Goal: Information Seeking & Learning: Learn about a topic

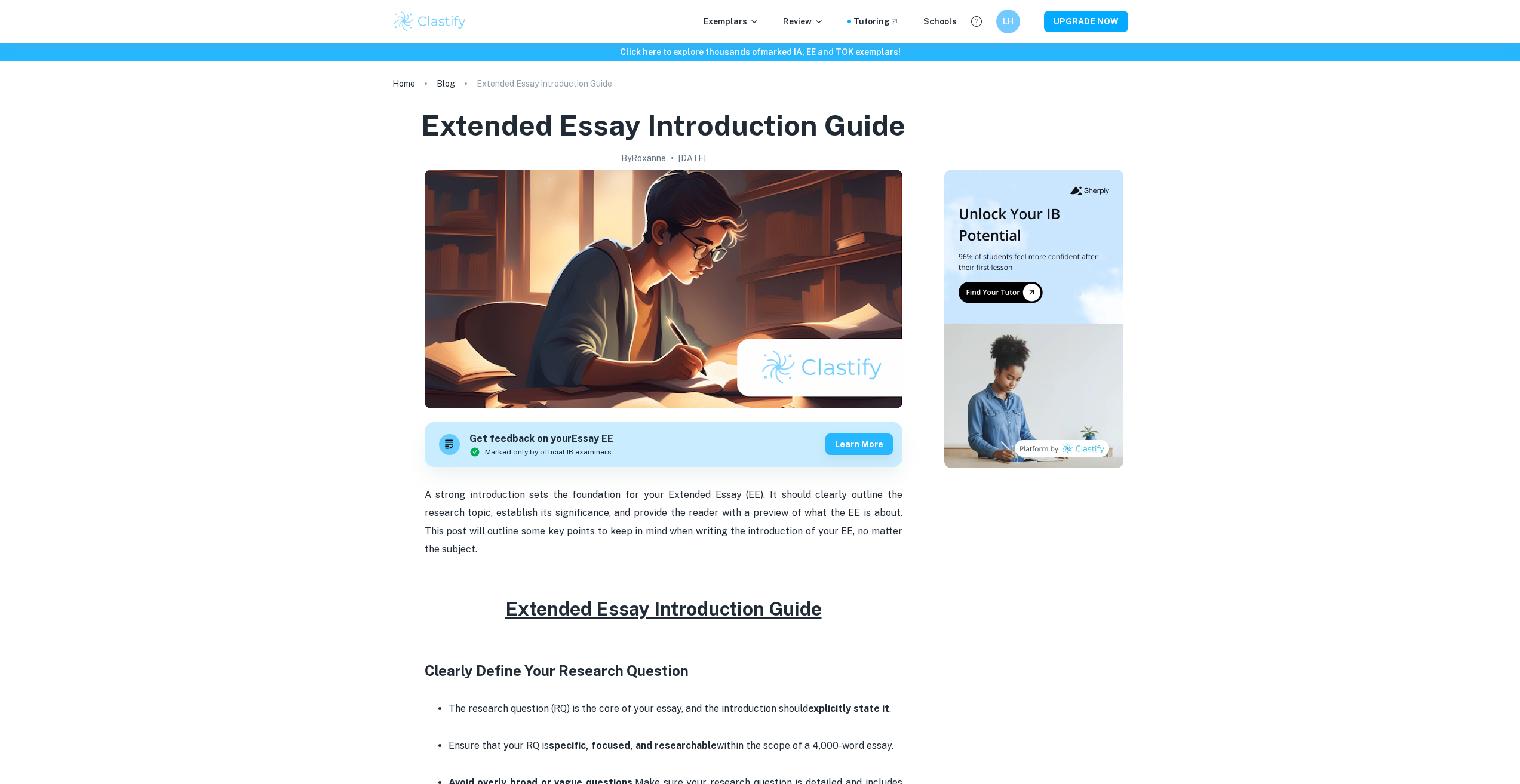
click at [766, 20] on div "Exemplars Review Tutoring Schools" at bounding box center [830, 21] width 253 height 13
click at [759, 20] on icon at bounding box center [755, 22] width 10 height 10
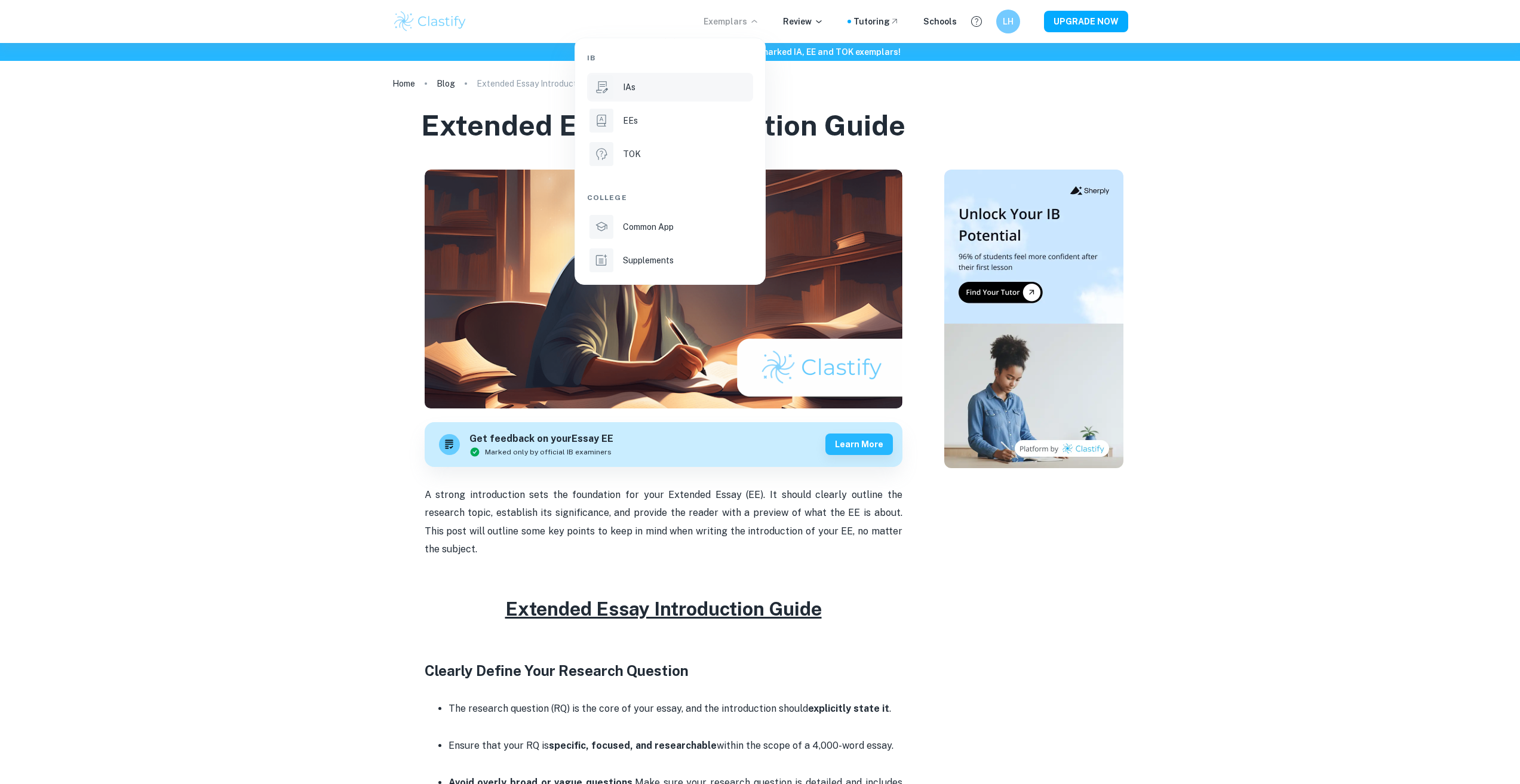
click at [664, 83] on div "IAs" at bounding box center [687, 86] width 128 height 13
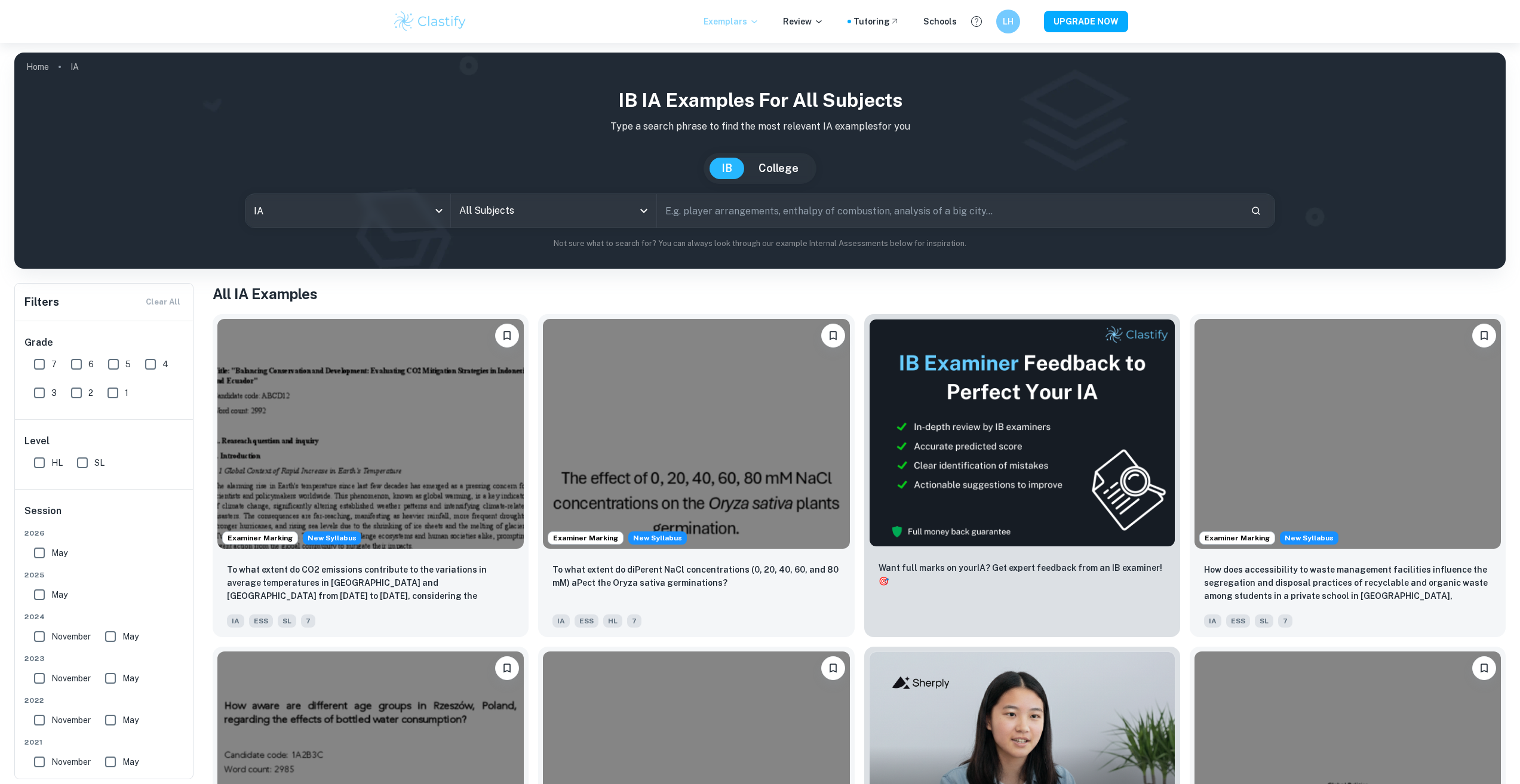
click at [554, 213] on input "All Subjects" at bounding box center [545, 210] width 177 height 23
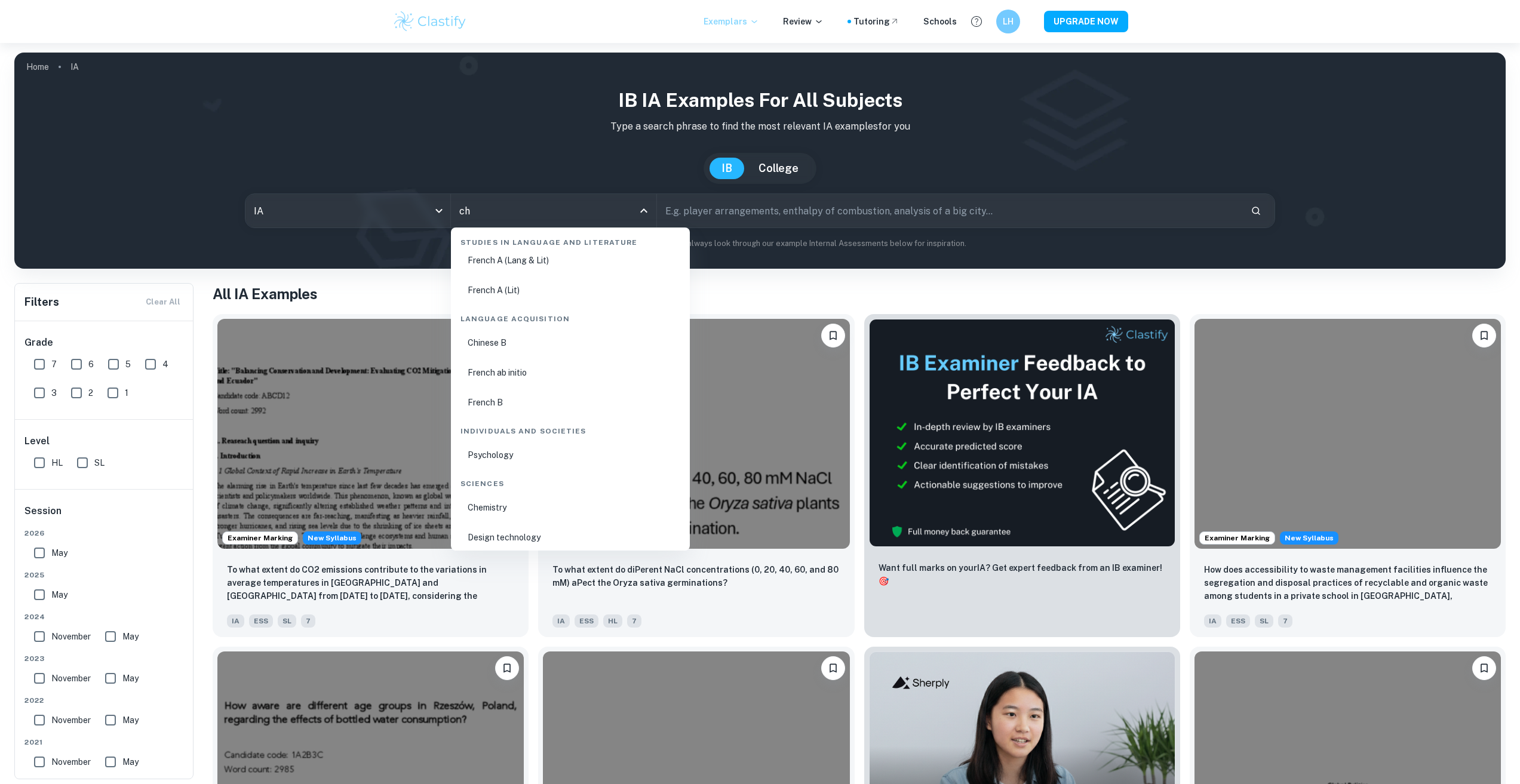
scroll to position [135, 0]
click at [534, 519] on ul "Chemistry Design technology" at bounding box center [570, 517] width 230 height 57
click at [534, 512] on li "Chemistry" at bounding box center [570, 502] width 230 height 27
type input "Chemistry"
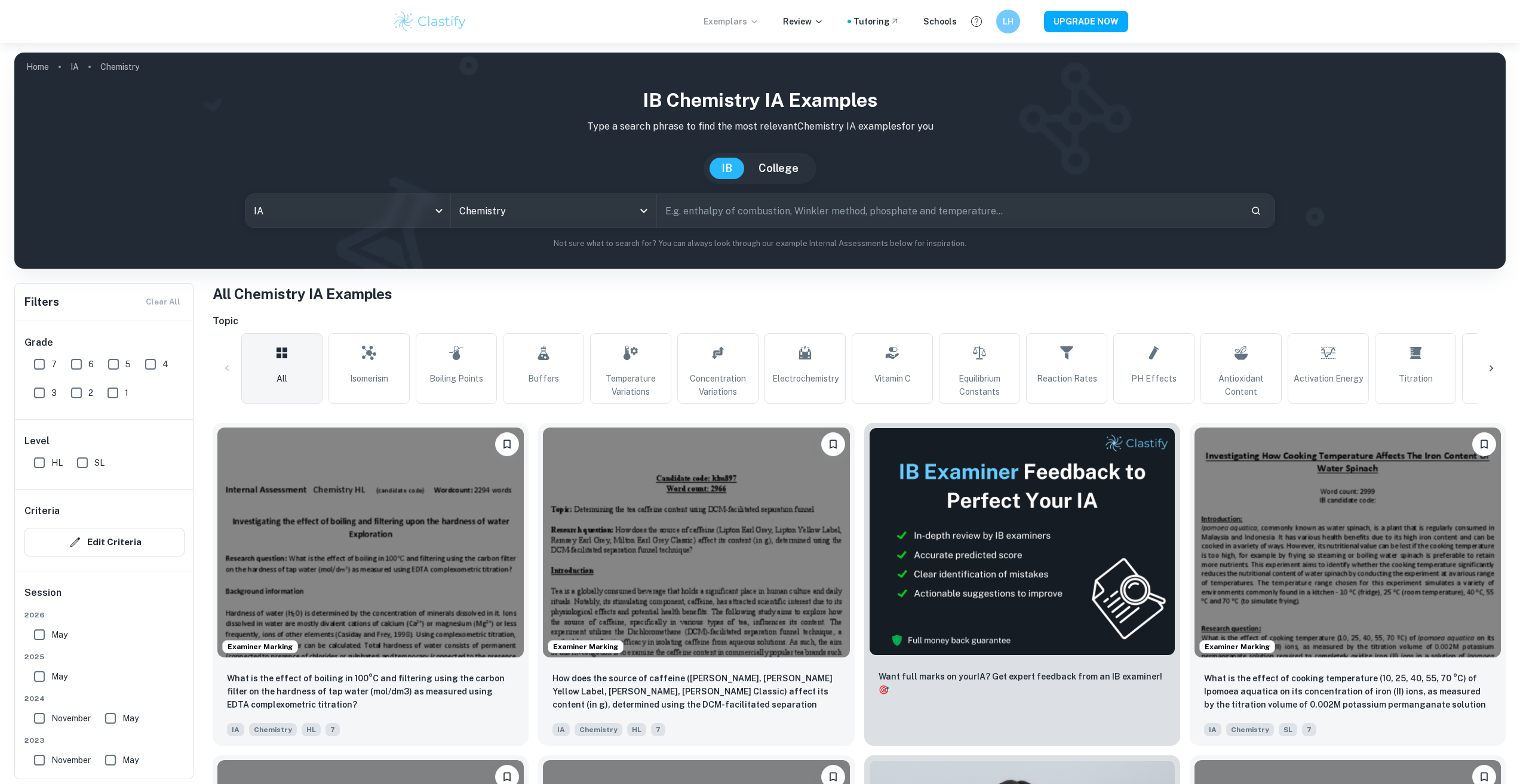
click at [732, 212] on input "text" at bounding box center [948, 211] width 584 height 33
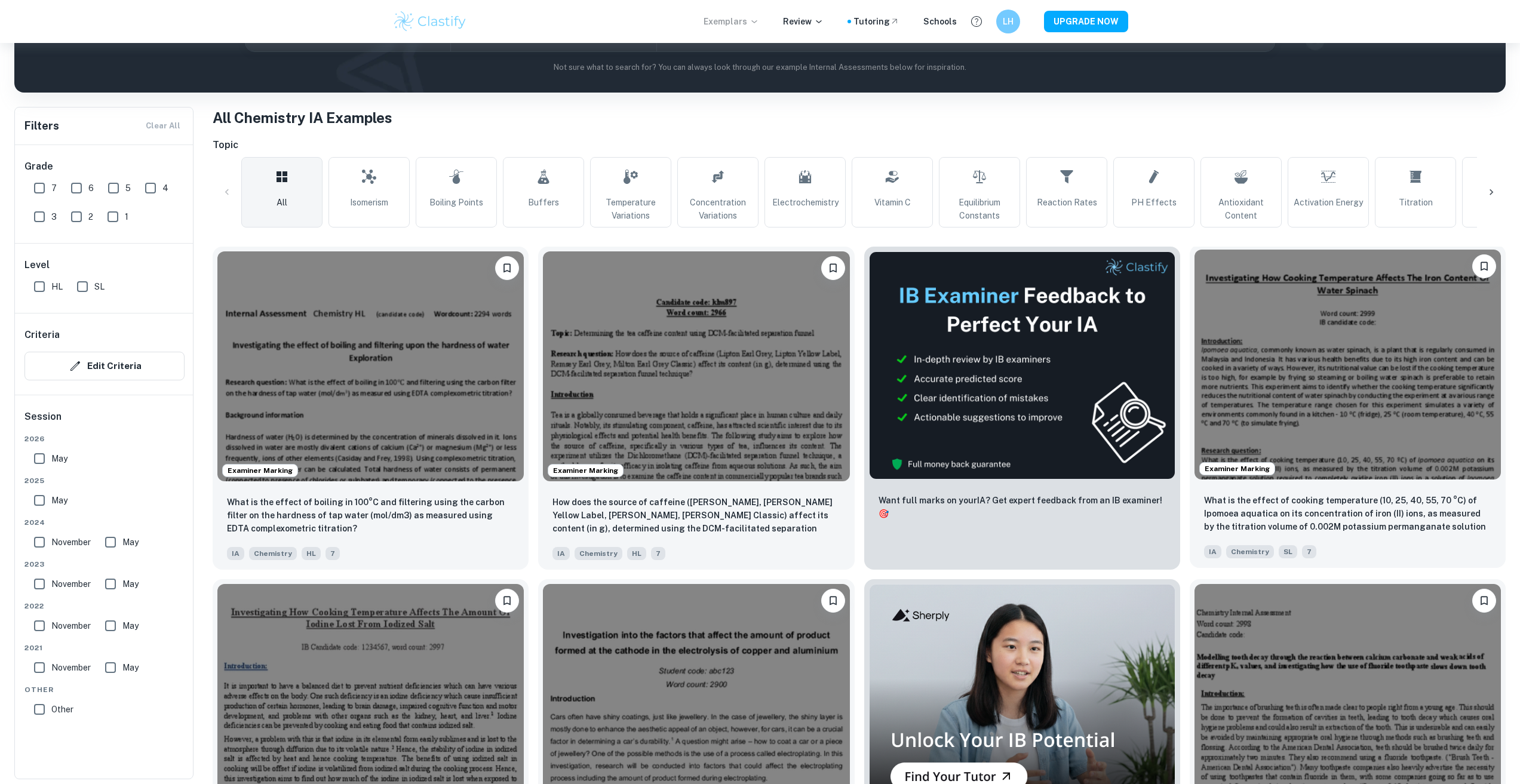
scroll to position [180, 0]
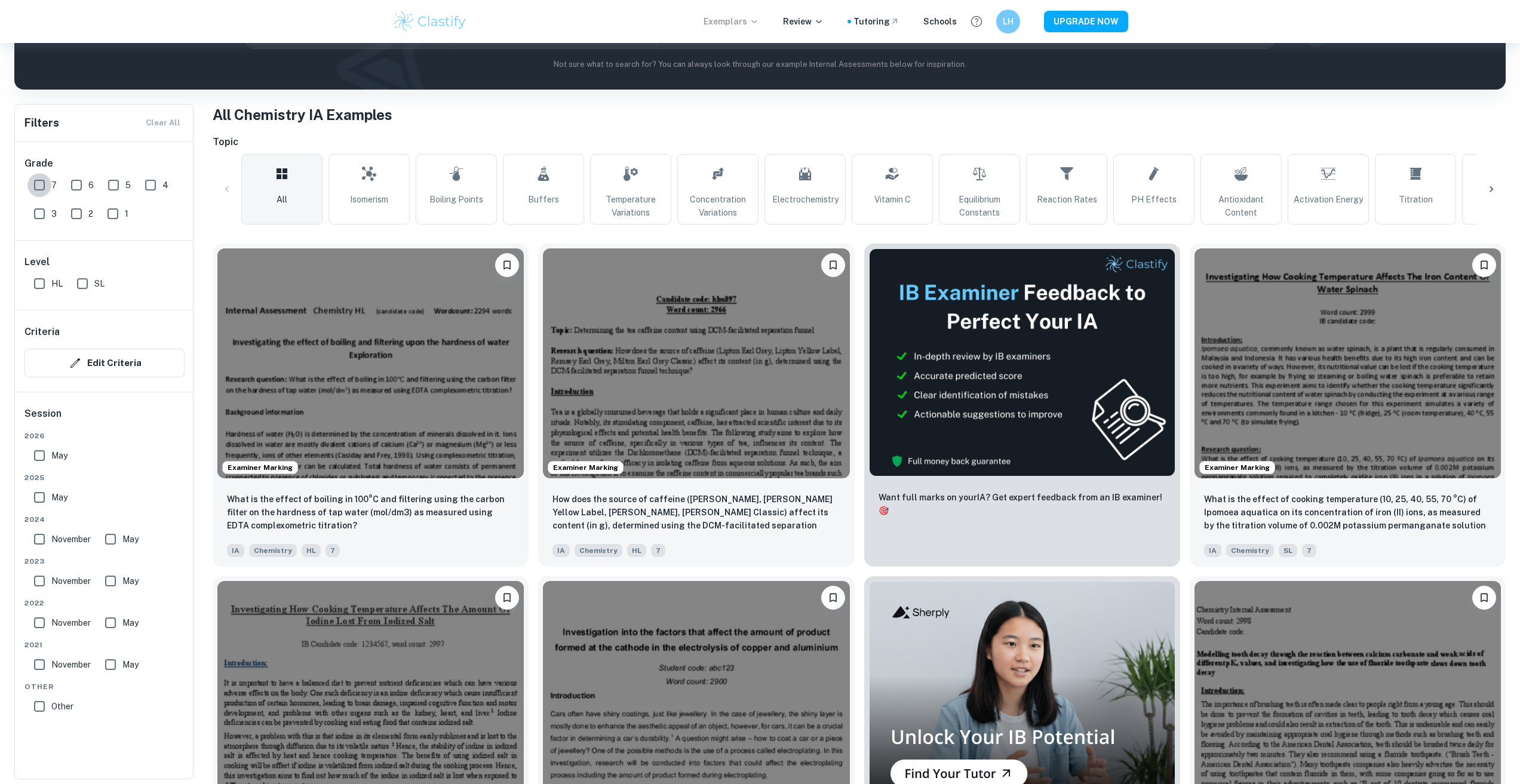
drag, startPoint x: 48, startPoint y: 188, endPoint x: 62, endPoint y: 187, distance: 14.0
click at [49, 188] on input "7" at bounding box center [39, 184] width 24 height 24
checkbox input "true"
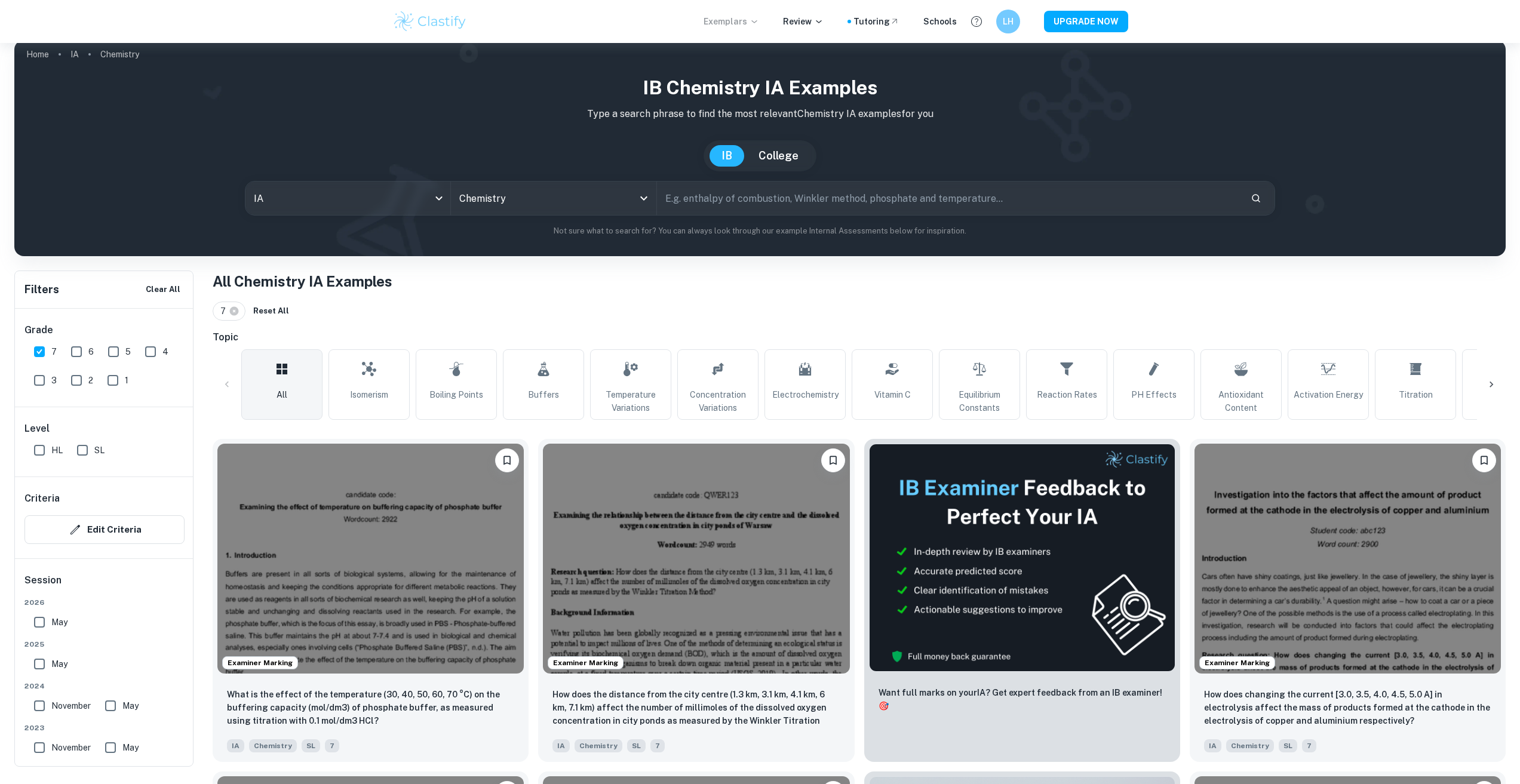
scroll to position [0, 0]
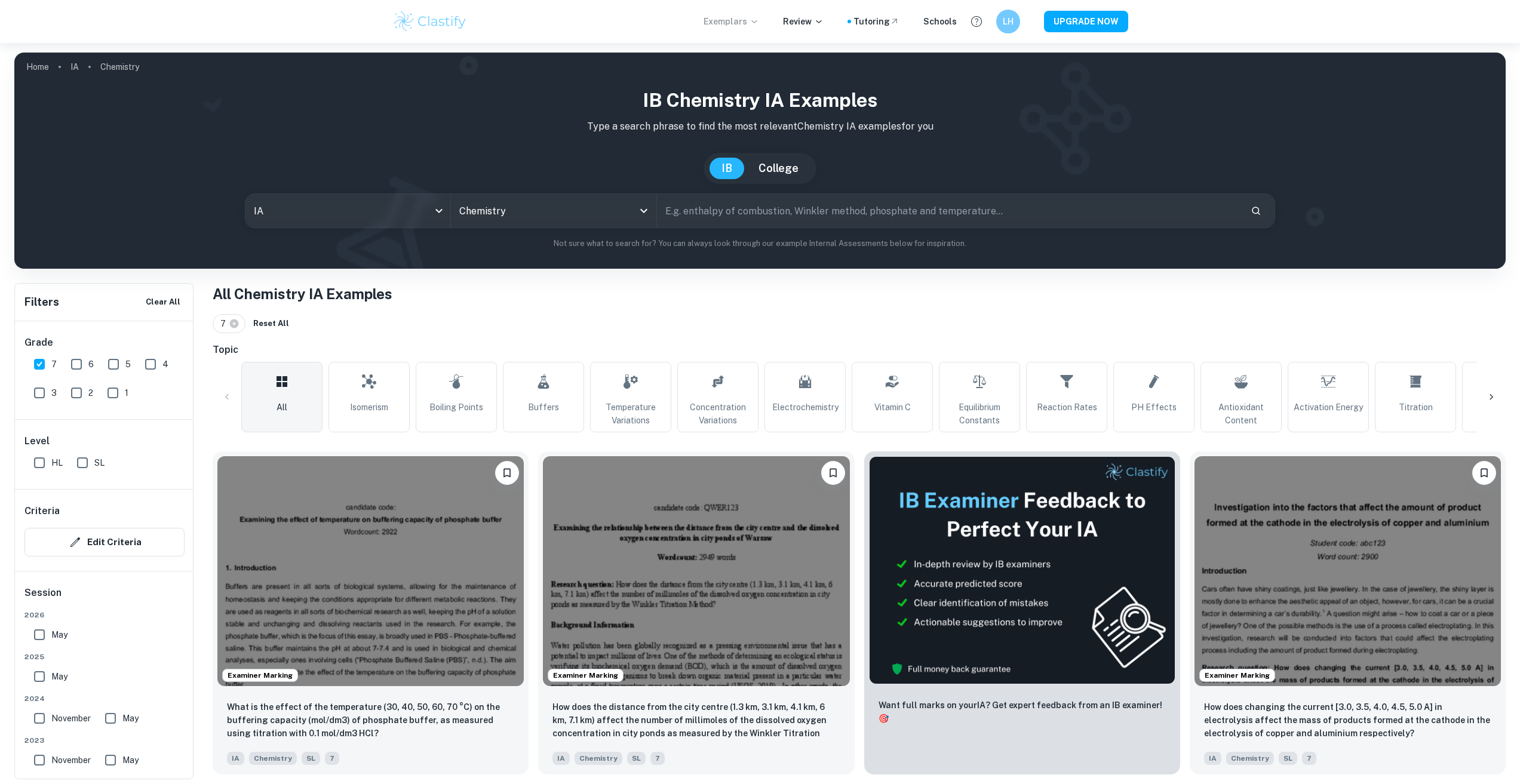
click at [992, 201] on input "text" at bounding box center [948, 211] width 584 height 33
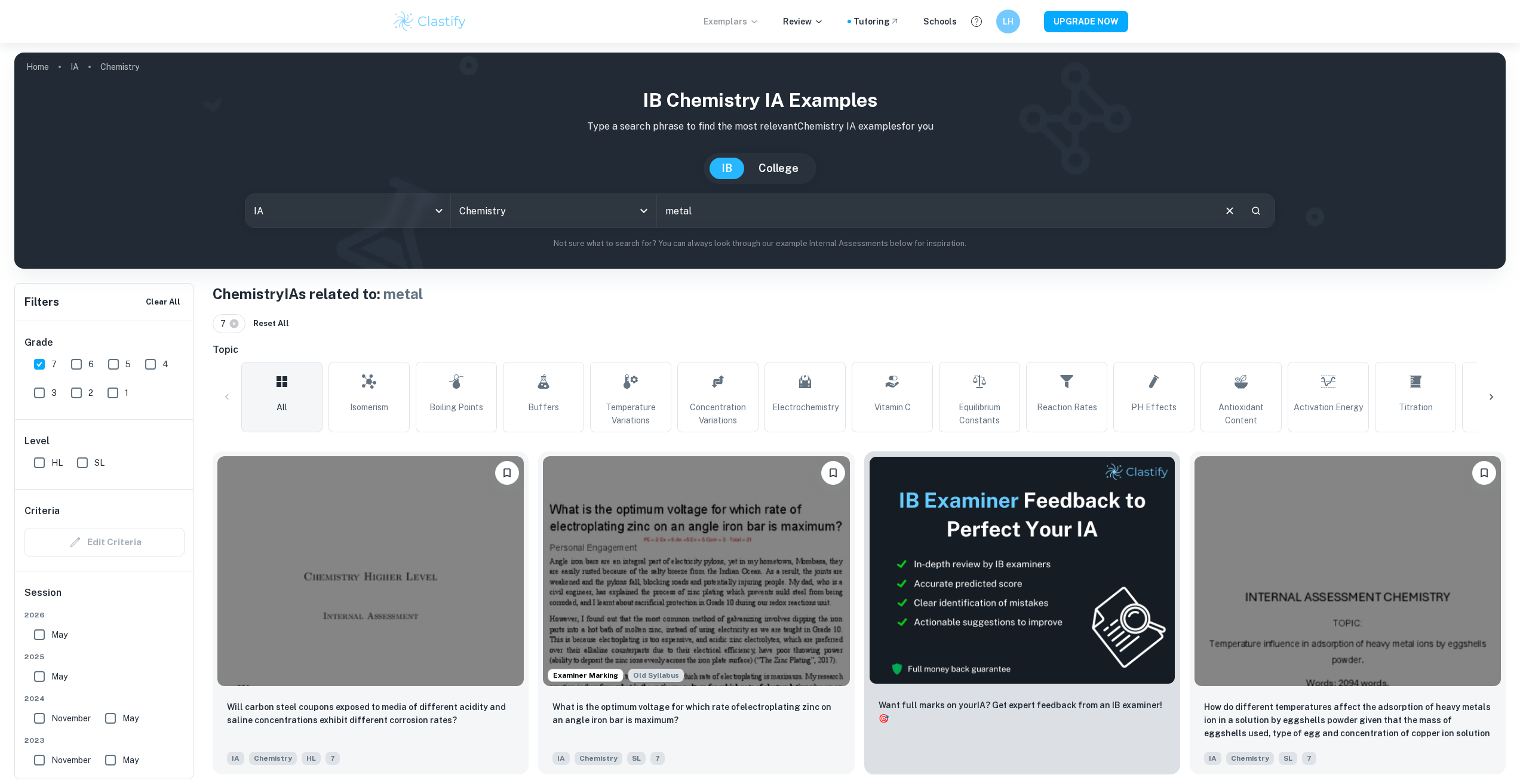
drag, startPoint x: 699, startPoint y: 216, endPoint x: 634, endPoint y: 230, distance: 66.5
click at [634, 229] on div "IB Chemistry IA examples Type a search phrase to find the most relevant Chemist…" at bounding box center [760, 168] width 1472 height 164
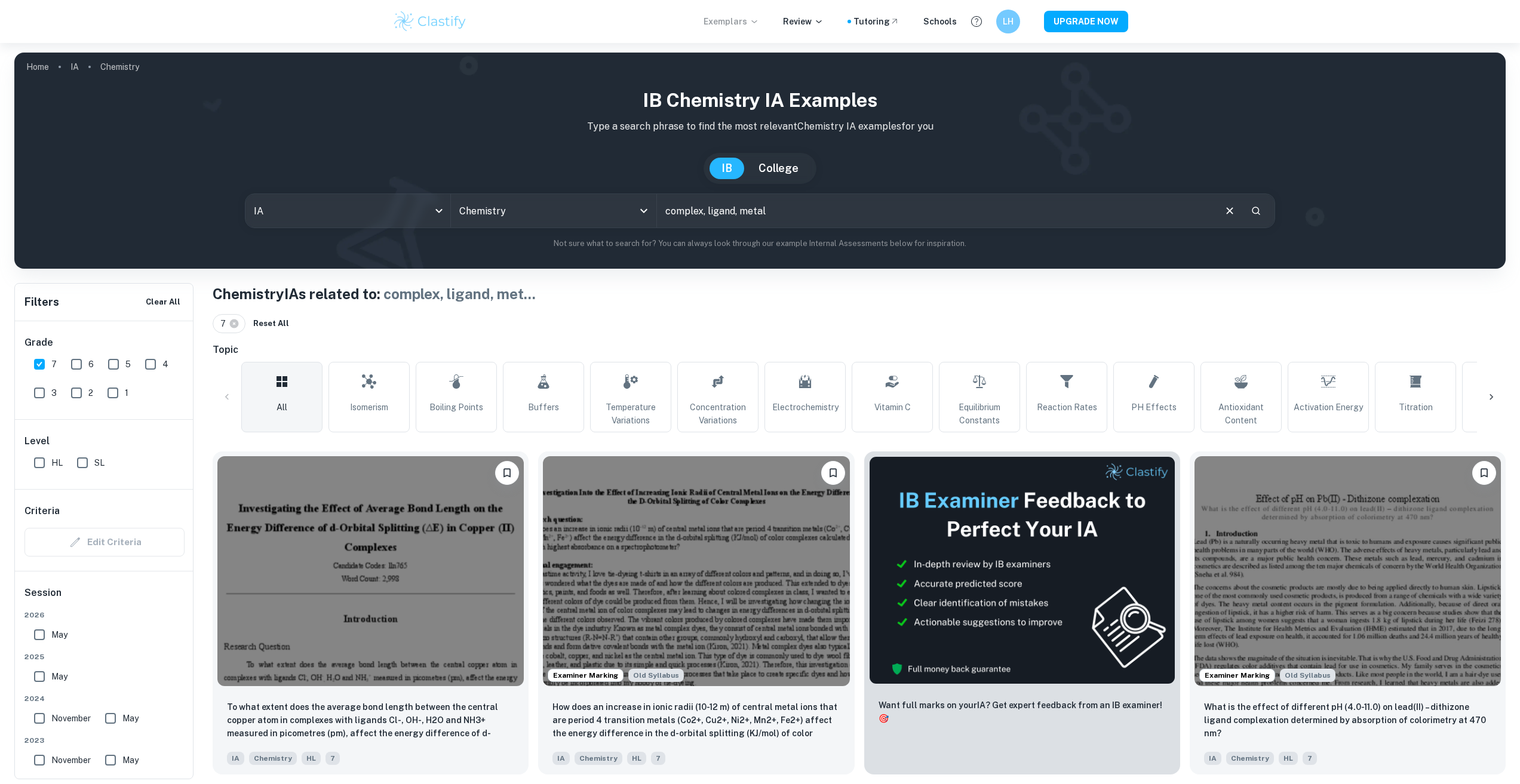
drag, startPoint x: 905, startPoint y: 210, endPoint x: 549, endPoint y: 252, distance: 358.5
click at [549, 252] on div "IB Chemistry IA examples Type a search phrase to find the most relevant Chemist…" at bounding box center [760, 173] width 1491 height 192
type input "complex"
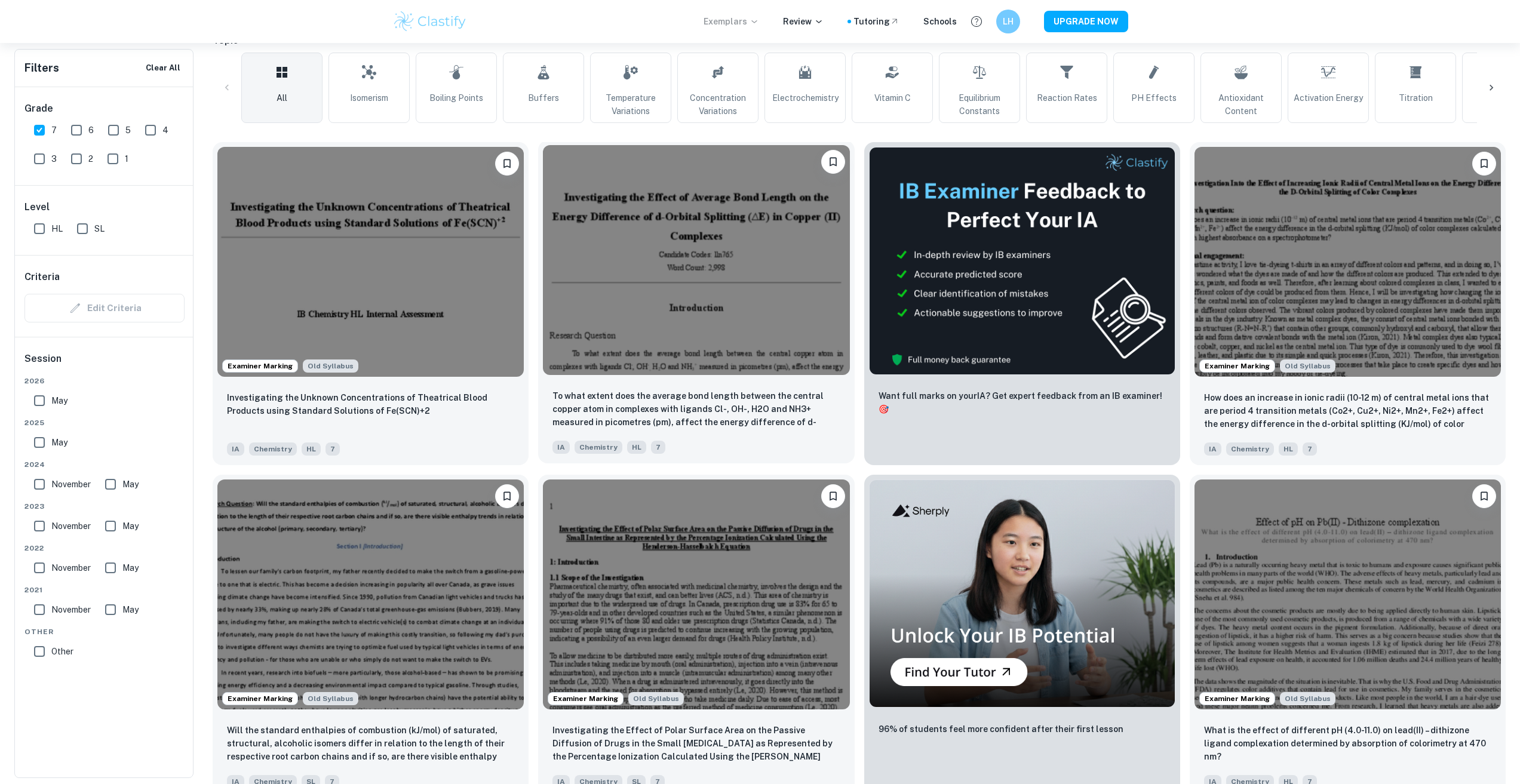
scroll to position [298, 0]
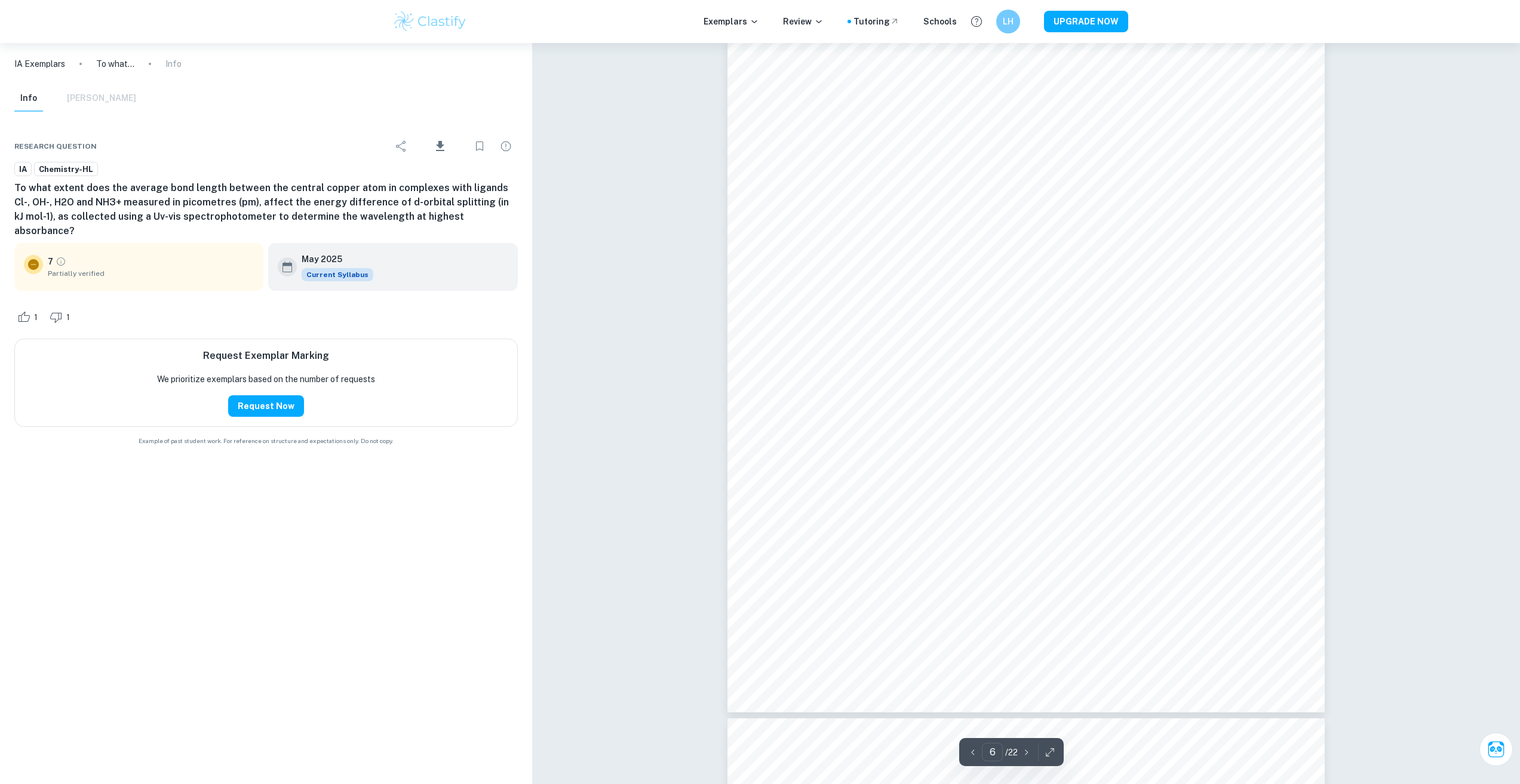
scroll to position [4180, 0]
type input "7"
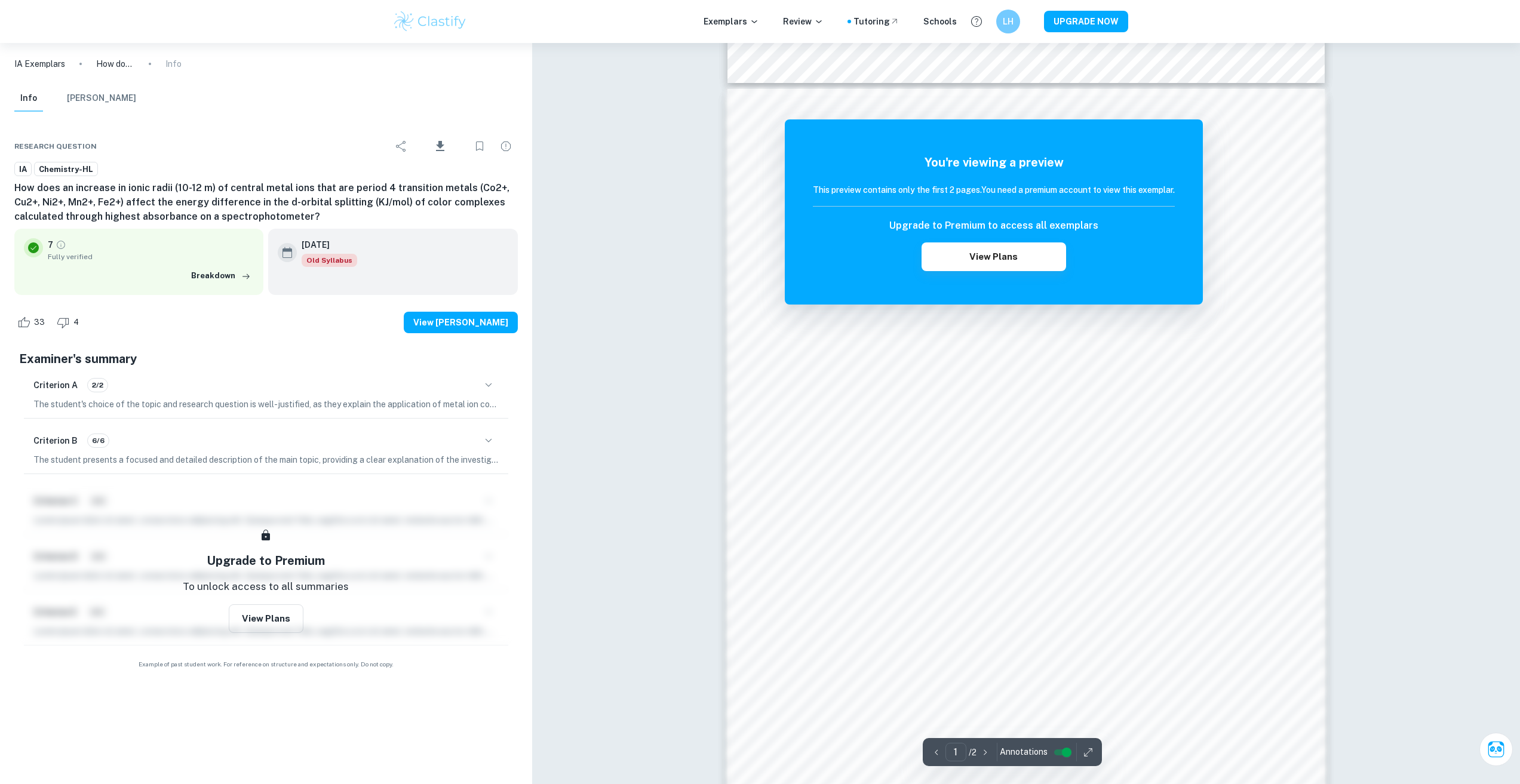
scroll to position [899, 0]
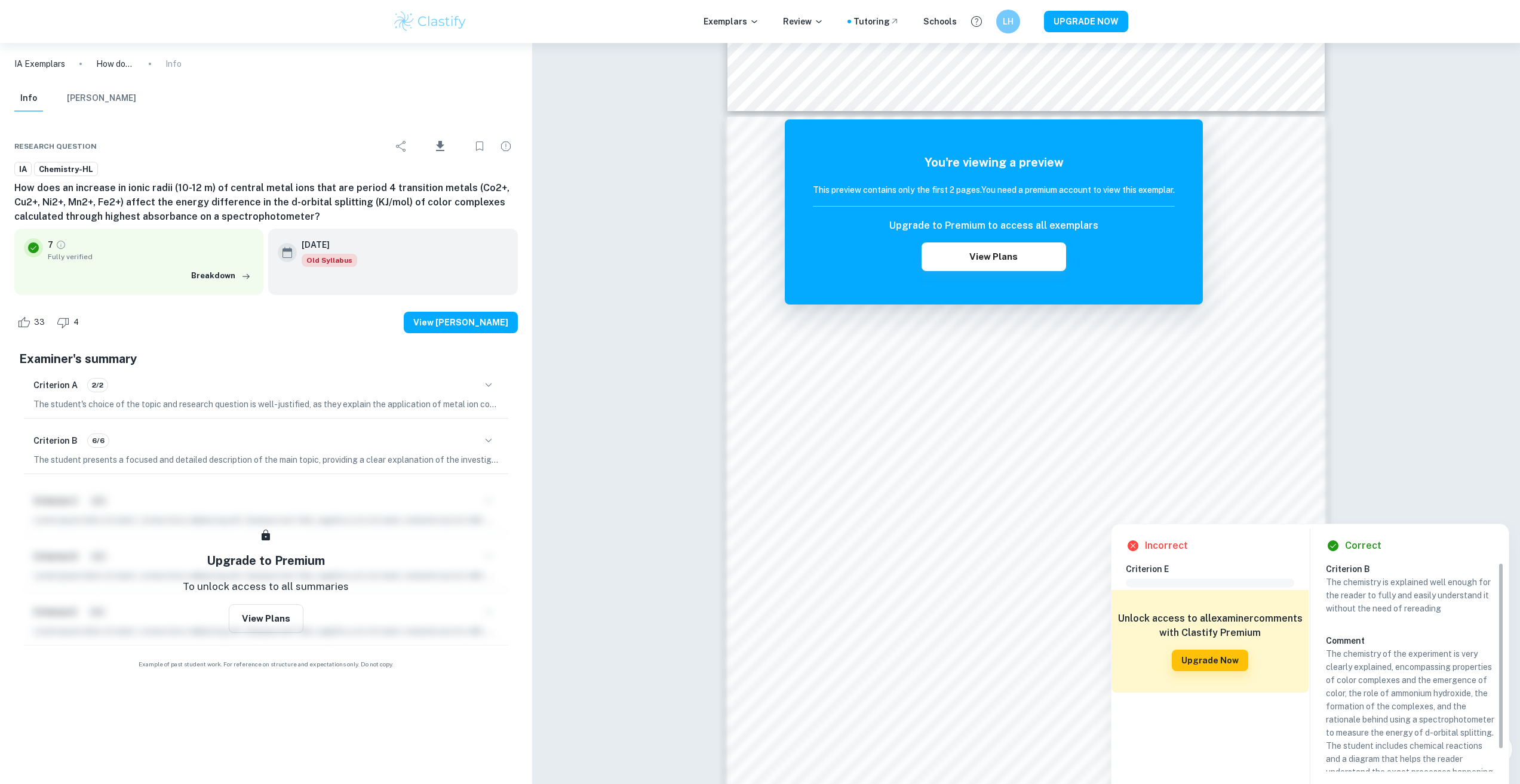
scroll to position [25, 0]
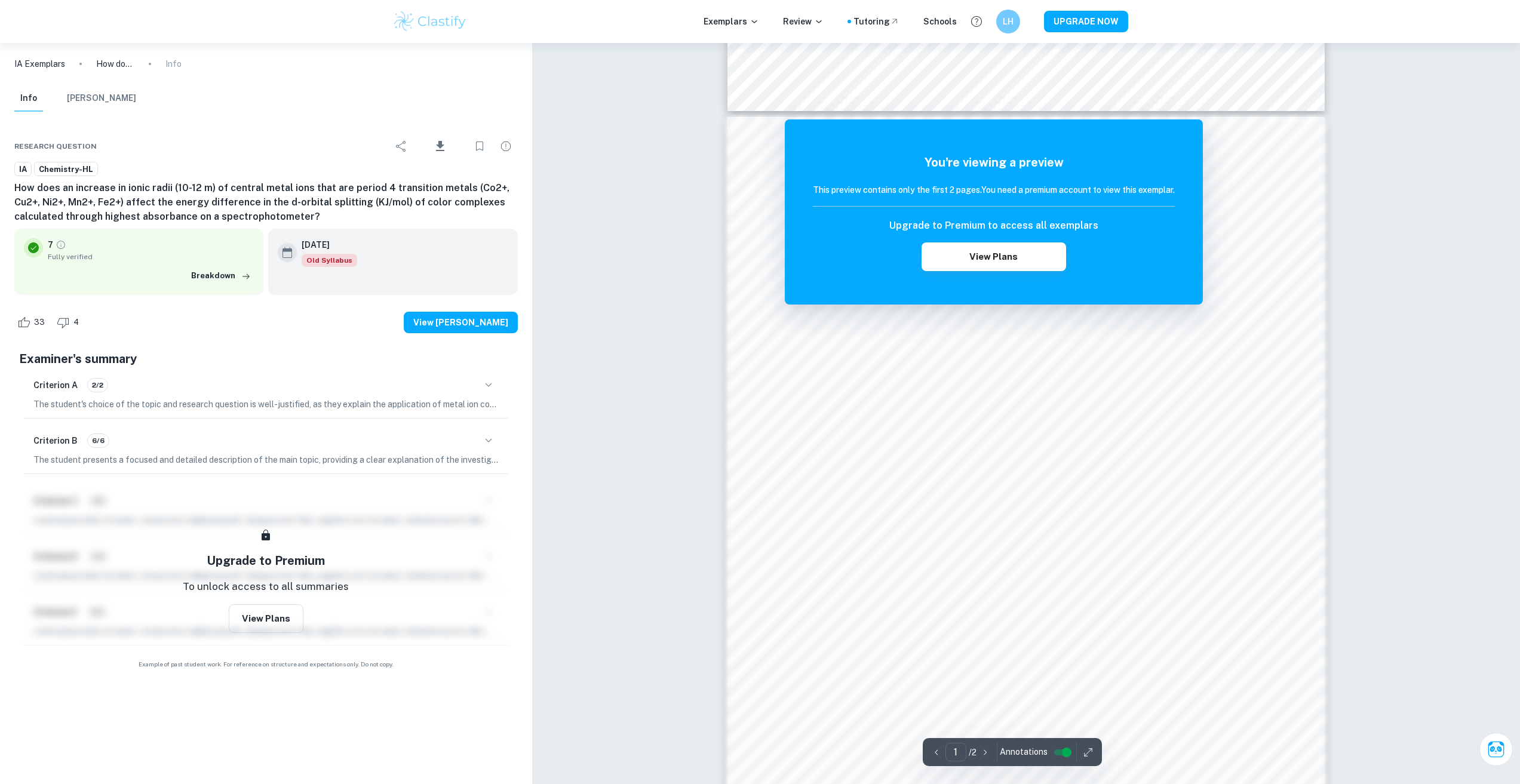
click at [662, 516] on div "Correct Criterion A Choice of the topic and research question is well-justified…" at bounding box center [1025, 149] width 987 height 1646
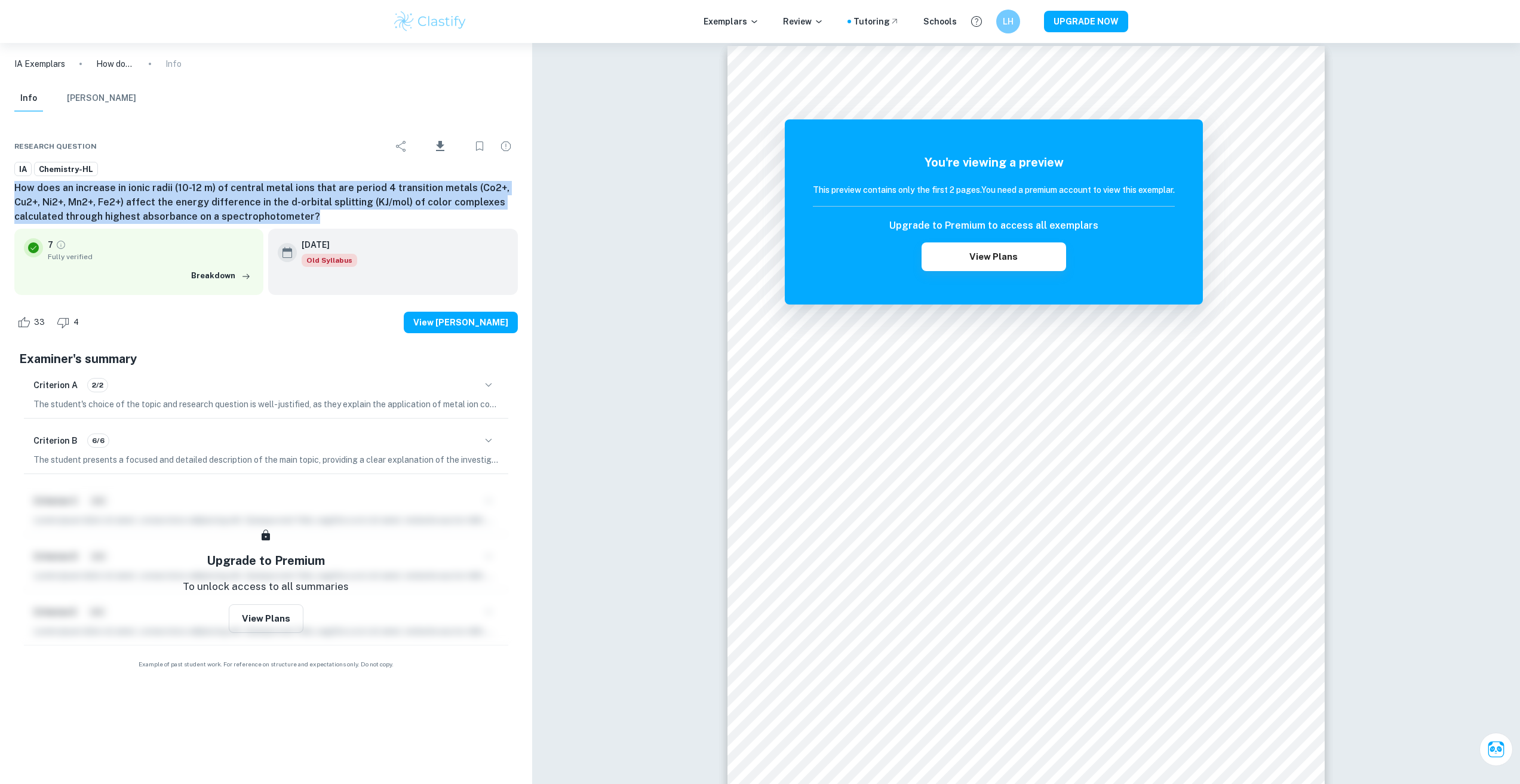
drag, startPoint x: 14, startPoint y: 183, endPoint x: 400, endPoint y: 210, distance: 386.9
click at [400, 210] on div "Research question Download IA Chemistry-HL How does an increase in ionic radii …" at bounding box center [266, 399] width 532 height 566
copy h6 "How does an increase in ionic radii (10-12 m) of central metal ions that are pe…"
